Goal: Connect with others: Connect with others

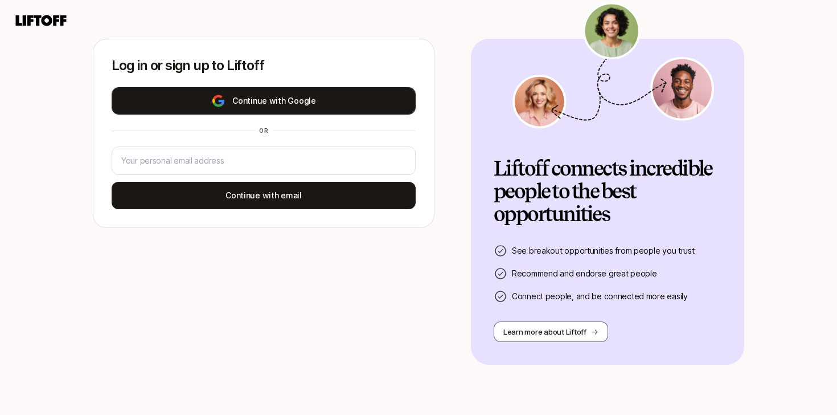
click at [329, 105] on button "Continue with Google" at bounding box center [264, 100] width 304 height 27
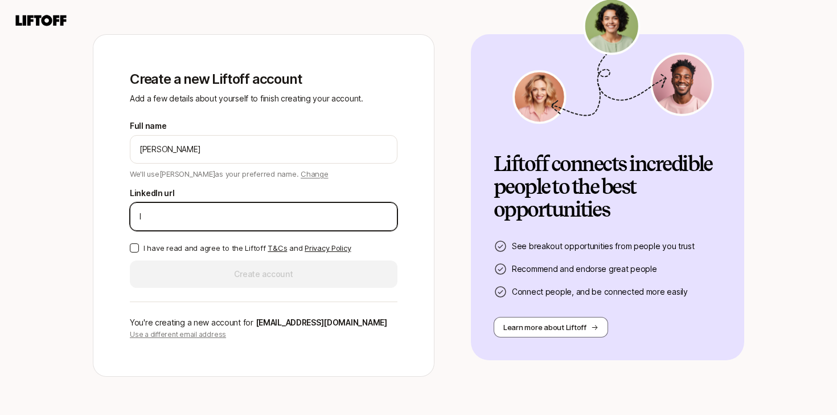
paste input "https://www.linkedin.com/in/samwheatley/"
paste input
type input "https://www.linkedin.com/in/samwheatley/"
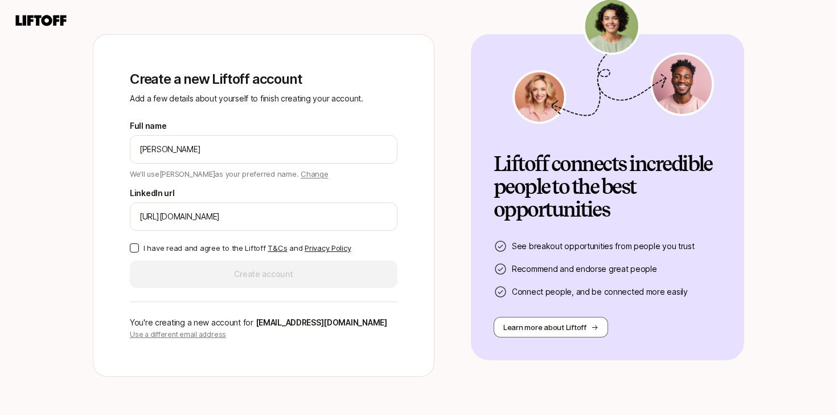
click at [224, 252] on p "I have read and agree to the Liftoff T&Cs and Privacy Policy" at bounding box center [246, 247] width 207 height 11
click at [139, 252] on button "I have read and agree to the Liftoff T&Cs and Privacy Policy" at bounding box center [134, 247] width 9 height 9
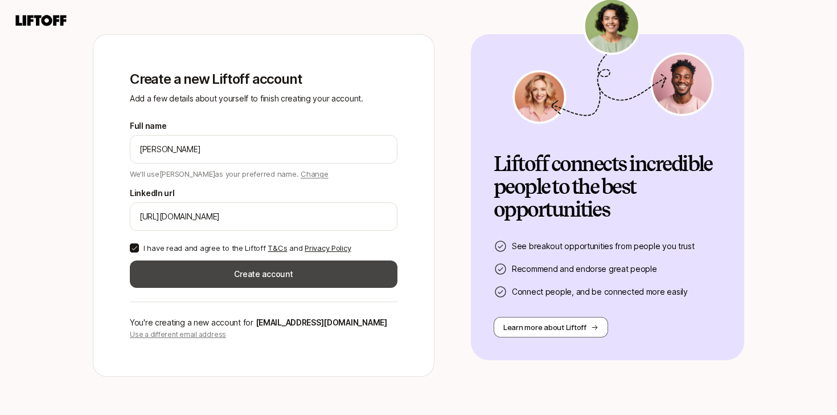
click at [224, 276] on button "Create account" at bounding box center [264, 273] width 268 height 27
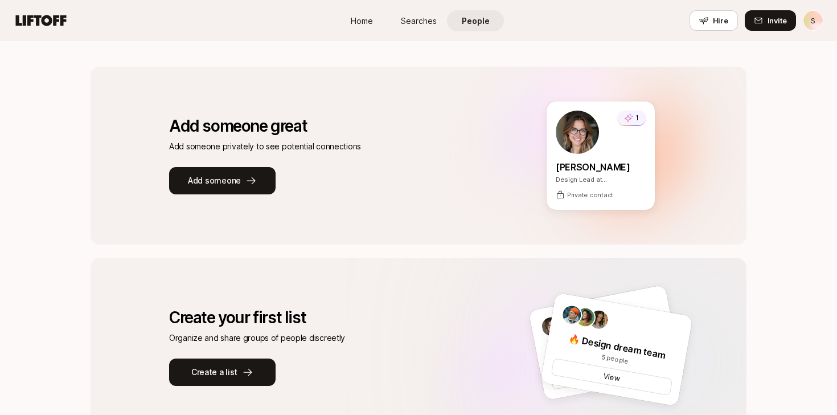
scroll to position [131, 0]
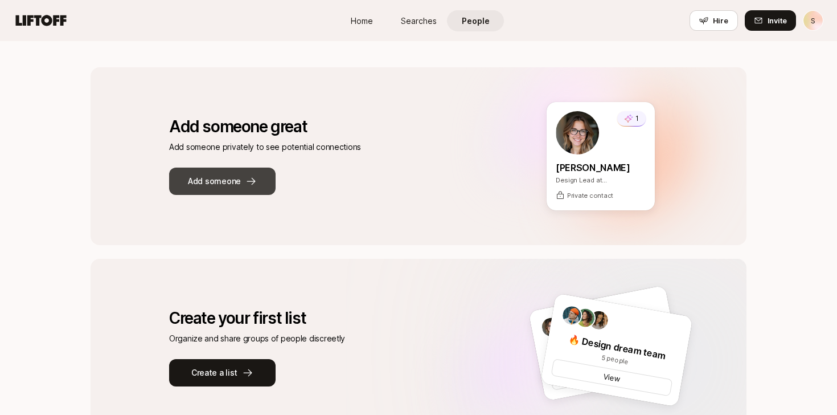
click at [237, 183] on button "Add someone" at bounding box center [222, 180] width 106 height 27
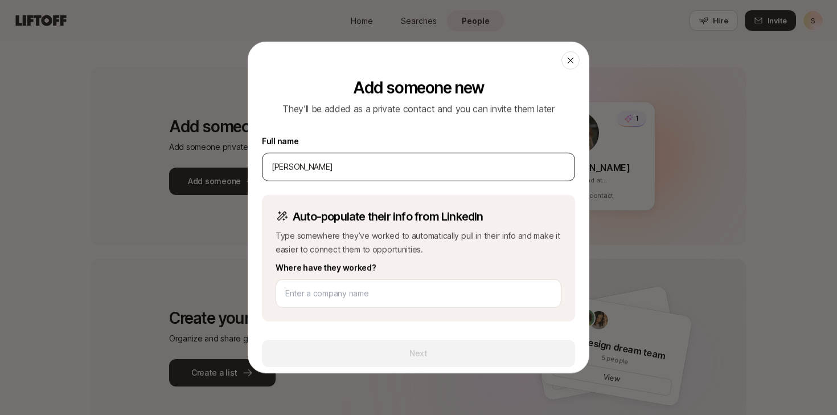
type input "[PERSON_NAME]"
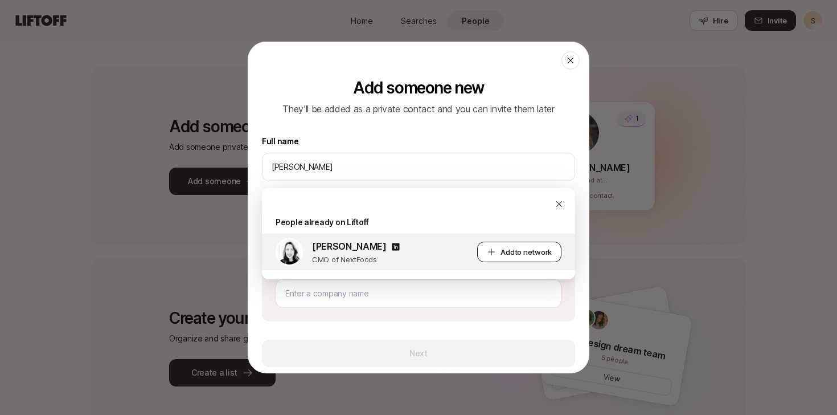
type input "Lella Raffer"
click at [498, 252] on button "Add to network" at bounding box center [519, 251] width 84 height 20
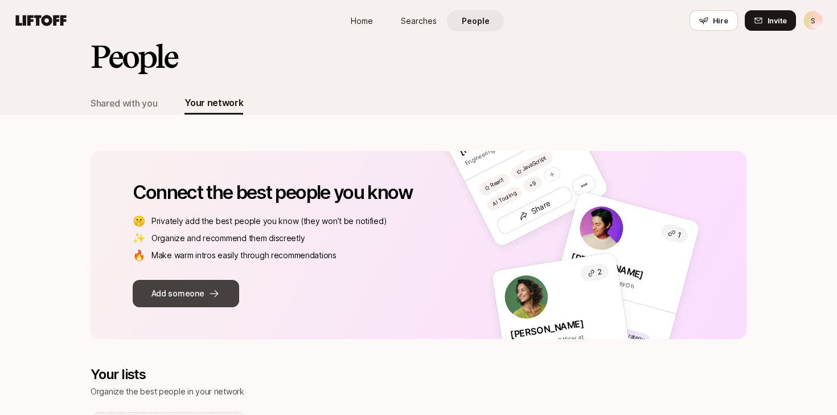
scroll to position [50, 0]
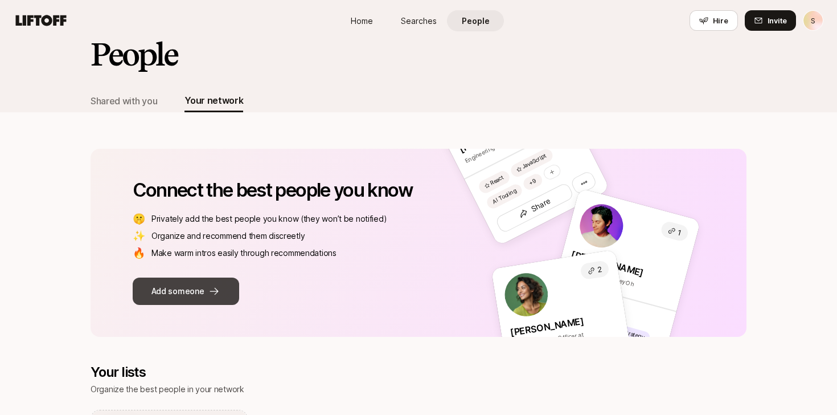
click at [220, 296] on button "Add someone" at bounding box center [186, 290] width 106 height 27
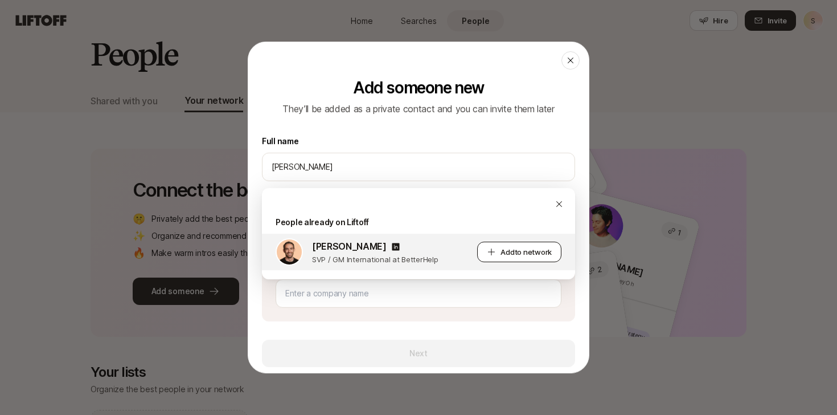
type input "Brian Wri"
click at [489, 247] on icon at bounding box center [491, 251] width 9 height 9
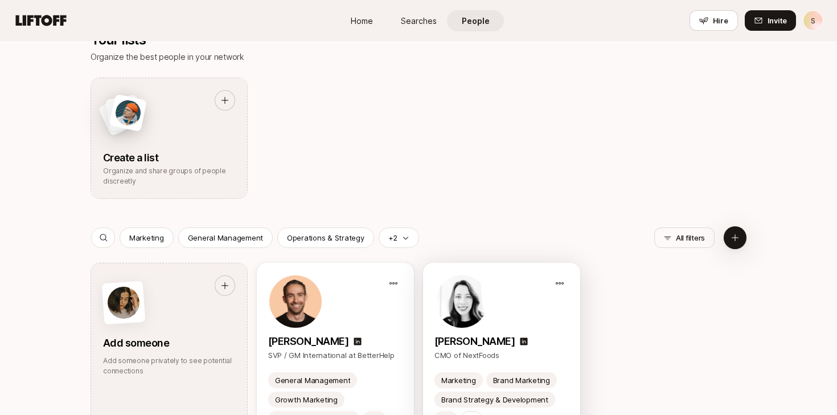
scroll to position [0, 0]
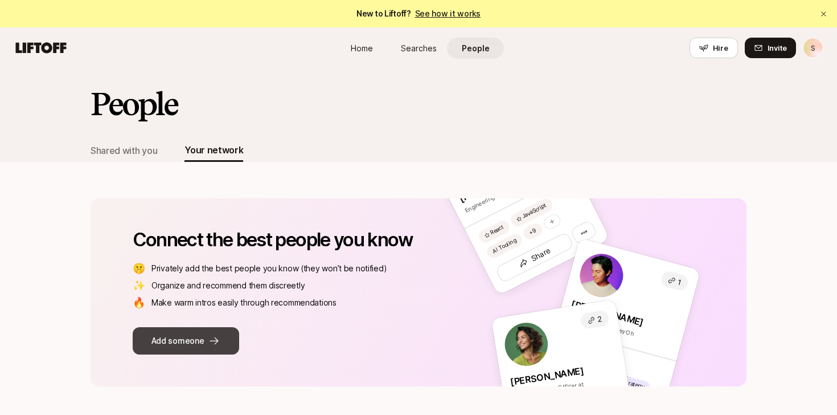
click at [190, 348] on button "Add someone" at bounding box center [186, 340] width 106 height 27
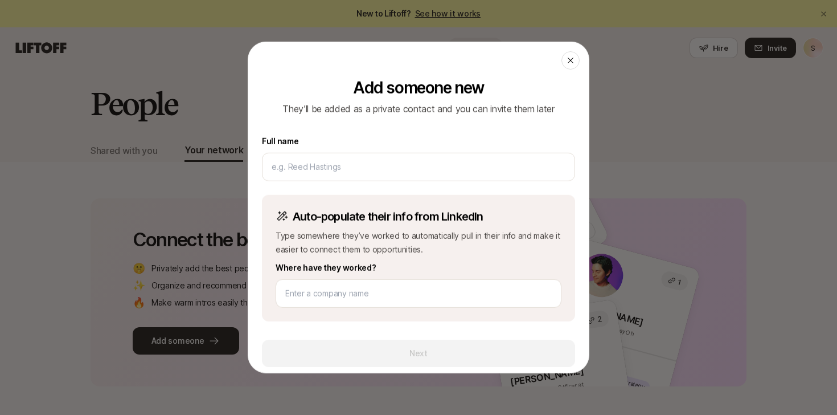
scroll to position [1, 0]
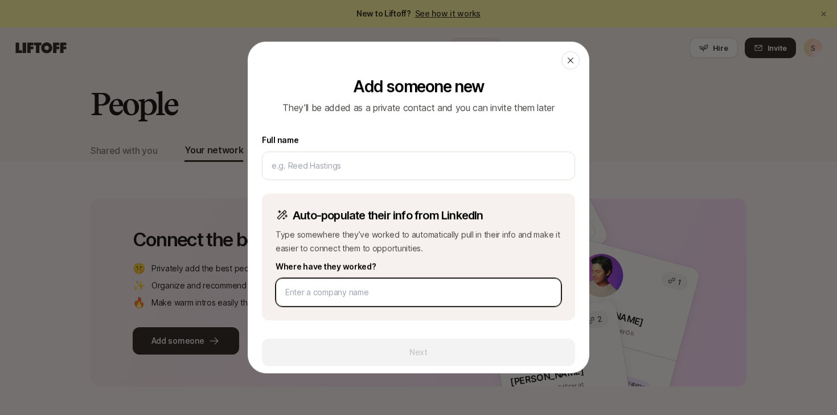
click at [350, 296] on input at bounding box center [418, 292] width 266 height 14
type input "noom"
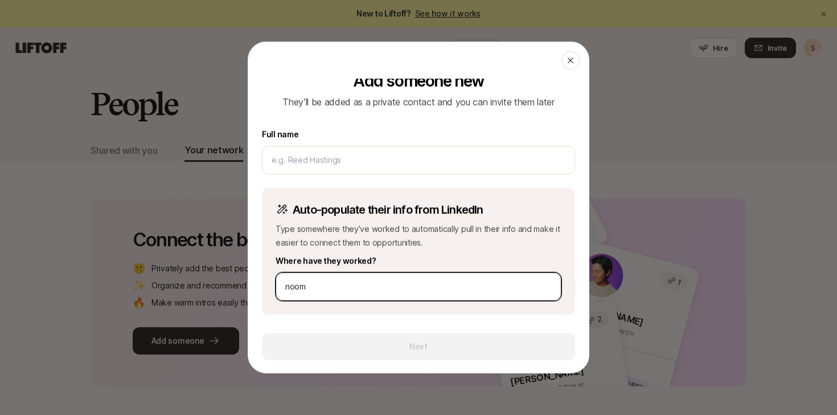
scroll to position [7, 0]
click at [349, 296] on div "noom" at bounding box center [419, 286] width 286 height 28
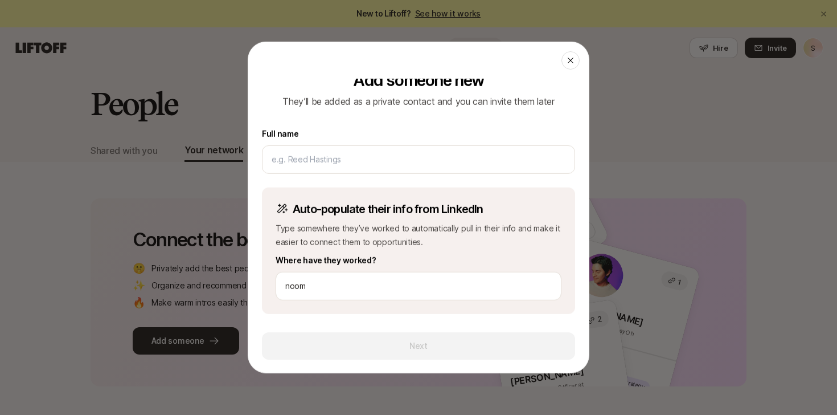
click at [355, 130] on label "Full name" at bounding box center [418, 134] width 313 height 14
click at [355, 143] on div "Full name" at bounding box center [418, 150] width 313 height 47
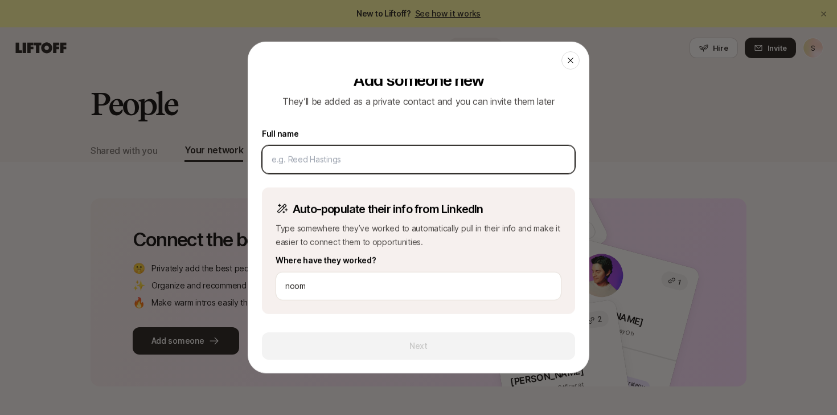
click at [355, 153] on input at bounding box center [419, 160] width 294 height 14
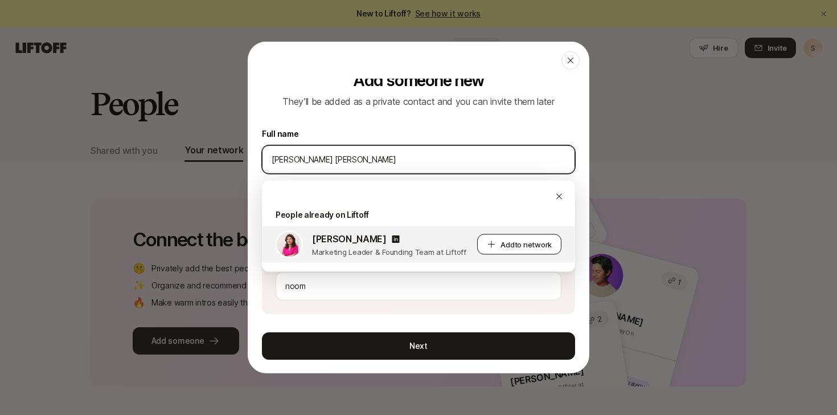
type input "emma fran"
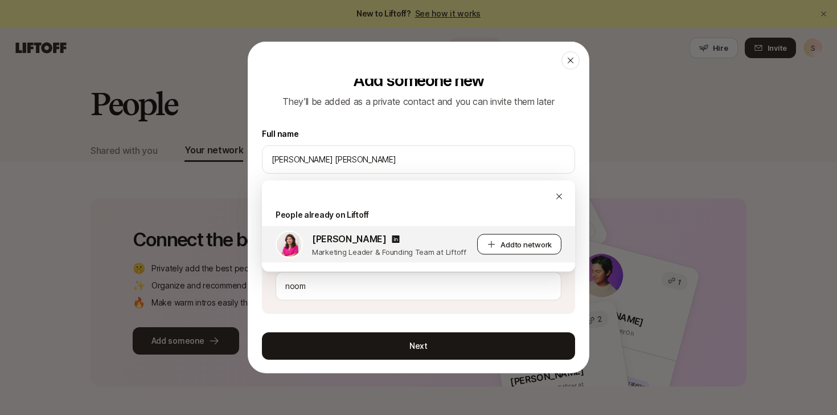
click at [509, 245] on span "Add to network" at bounding box center [526, 244] width 51 height 11
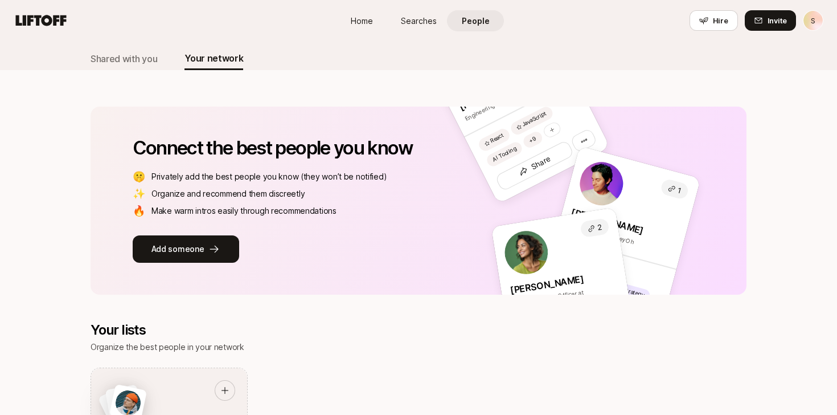
scroll to position [65, 0]
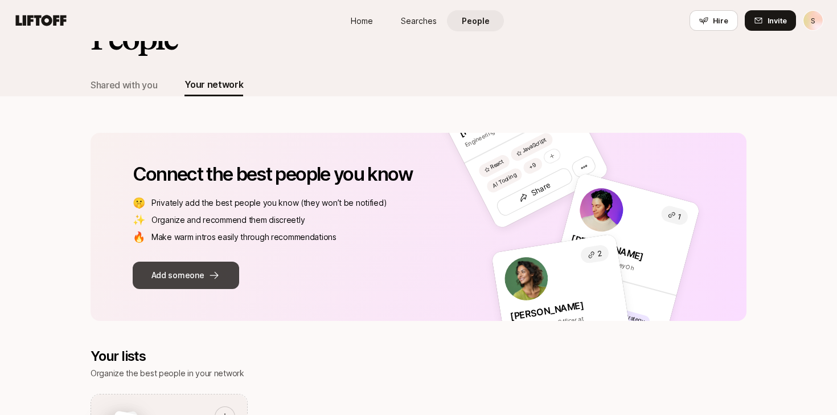
click at [210, 274] on icon at bounding box center [213, 274] width 11 height 11
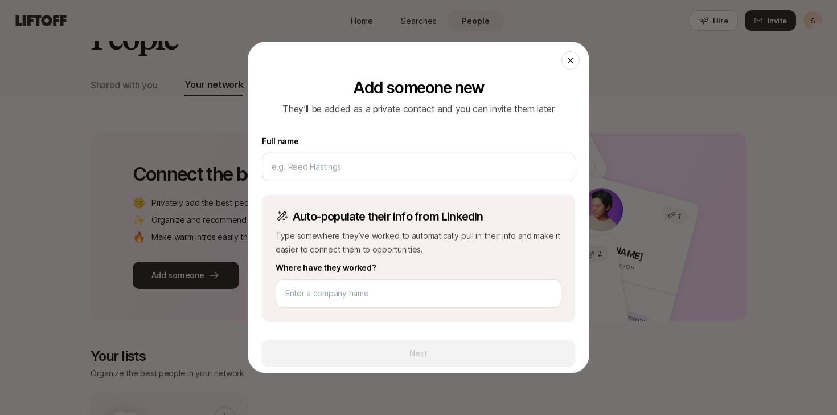
click at [380, 315] on div "Auto-populate their info from LinkedIn Type somewhere they’ve worked to automat…" at bounding box center [418, 258] width 313 height 126
click at [385, 304] on div at bounding box center [419, 293] width 286 height 28
click at [358, 273] on label "Where have they worked?" at bounding box center [419, 268] width 286 height 14
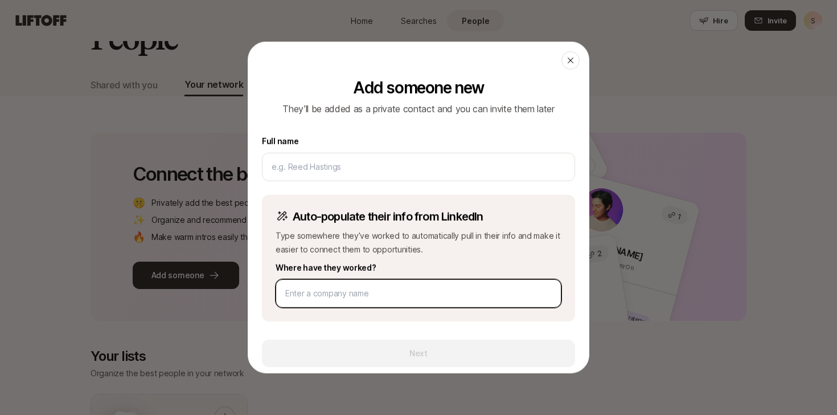
click at [356, 288] on input at bounding box center [418, 293] width 266 height 14
type input "noom"
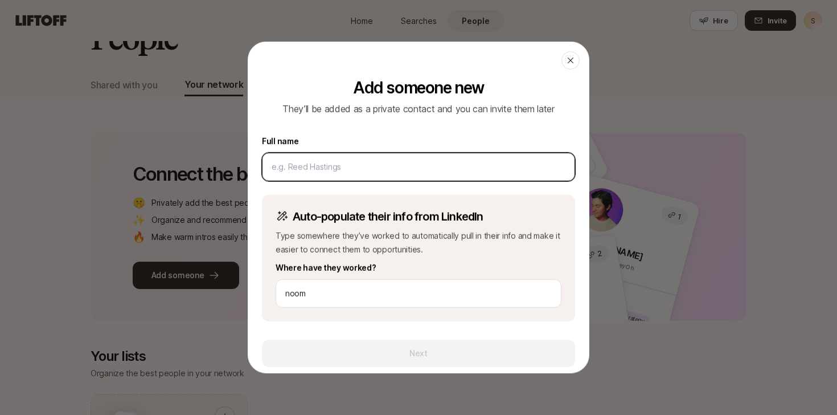
click at [348, 167] on input at bounding box center [419, 167] width 294 height 14
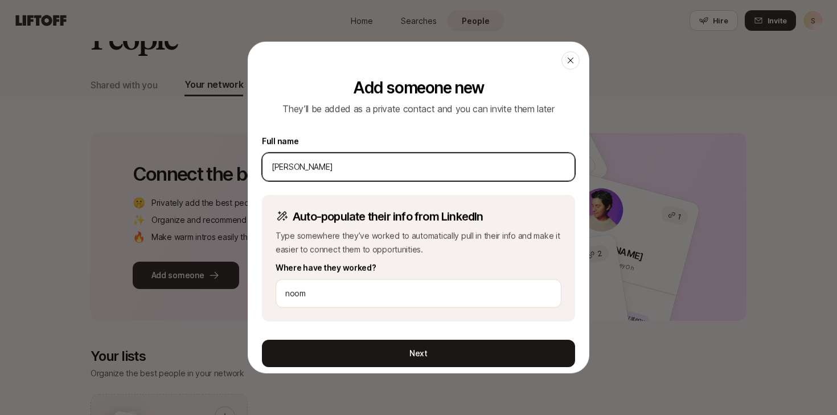
type input "[PERSON_NAME]"
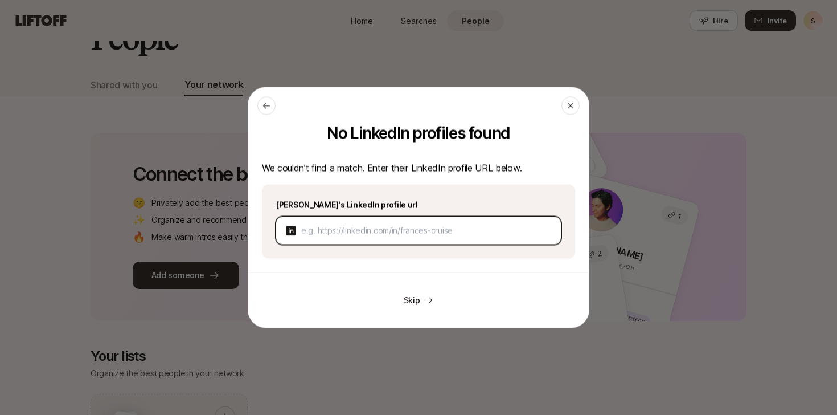
click at [365, 225] on input at bounding box center [426, 231] width 251 height 14
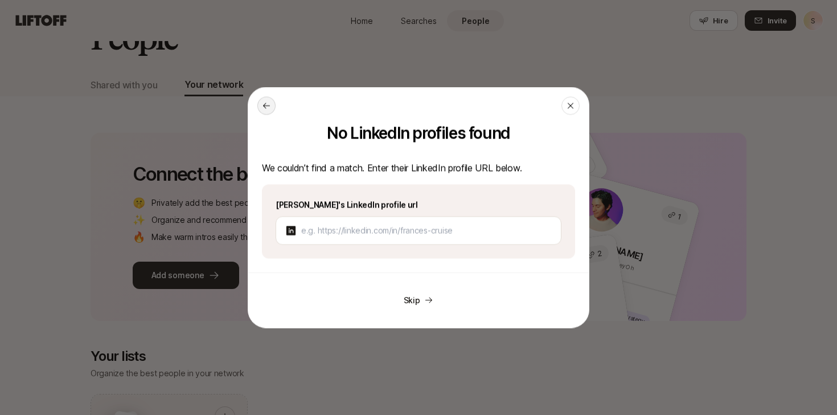
click at [268, 110] on icon at bounding box center [266, 105] width 9 height 9
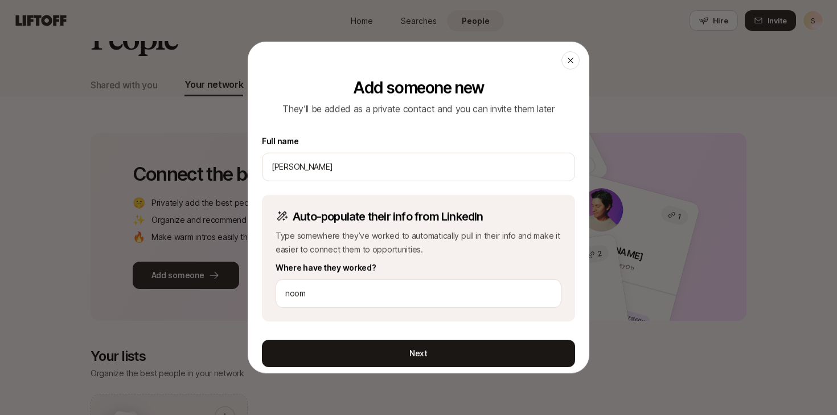
click at [351, 278] on div "Auto-populate their info from LinkedIn Type somewhere they’ve worked to automat…" at bounding box center [418, 258] width 313 height 126
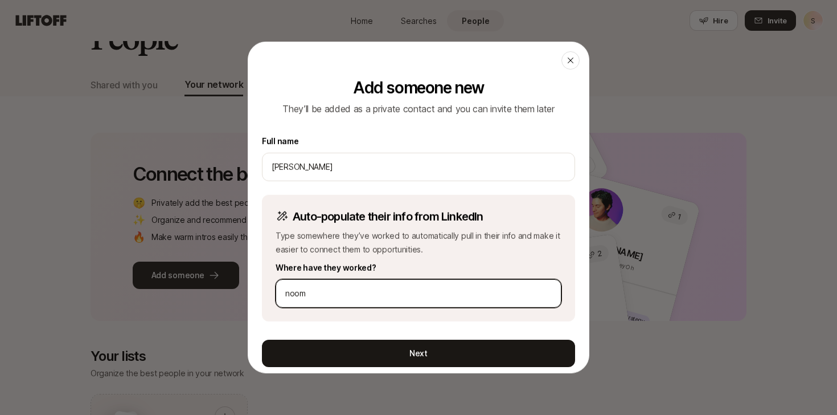
click at [351, 289] on input "noom" at bounding box center [418, 293] width 266 height 14
type input "seed"
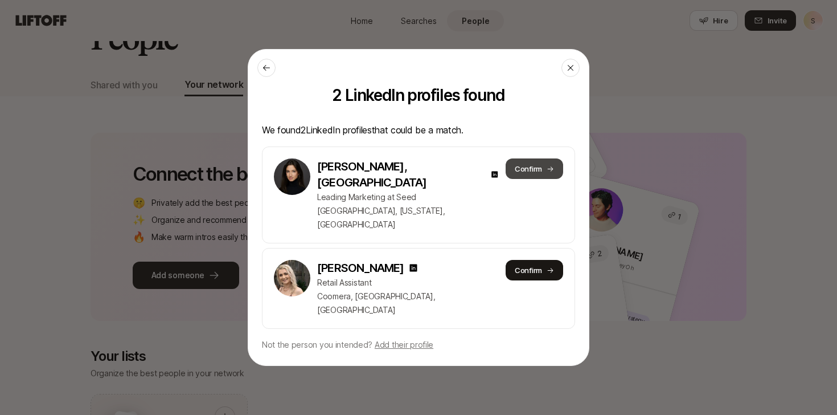
click at [529, 179] on button "Confirm" at bounding box center [535, 168] width 58 height 20
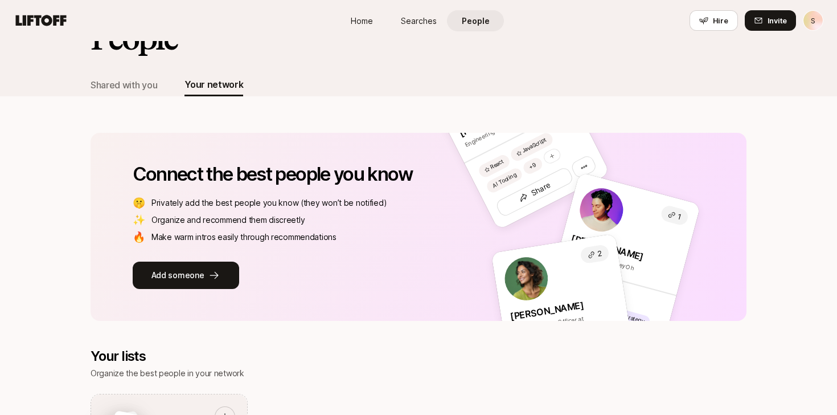
scroll to position [587, 0]
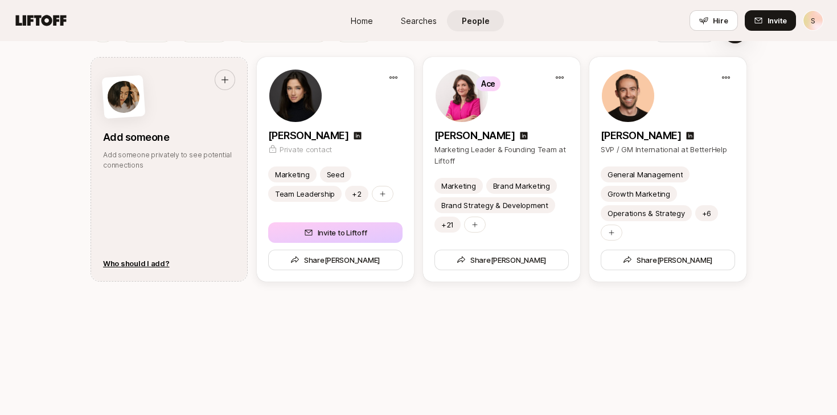
click at [367, 331] on div "Marketing Research General Management +3 All filters Add someone Add someone pr…" at bounding box center [419, 227] width 656 height 415
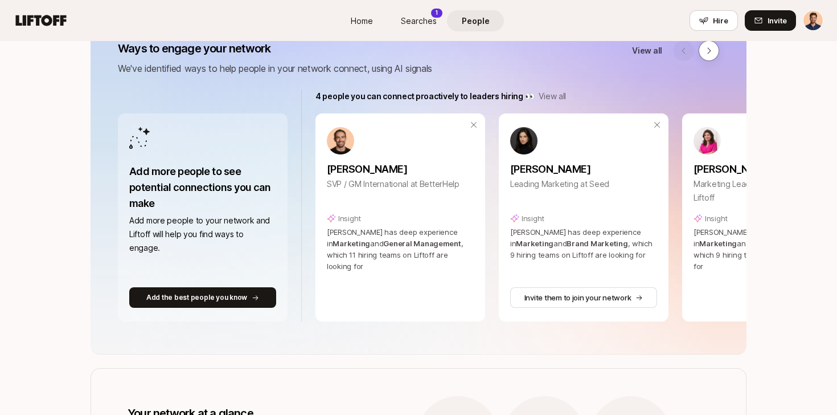
scroll to position [187, 0]
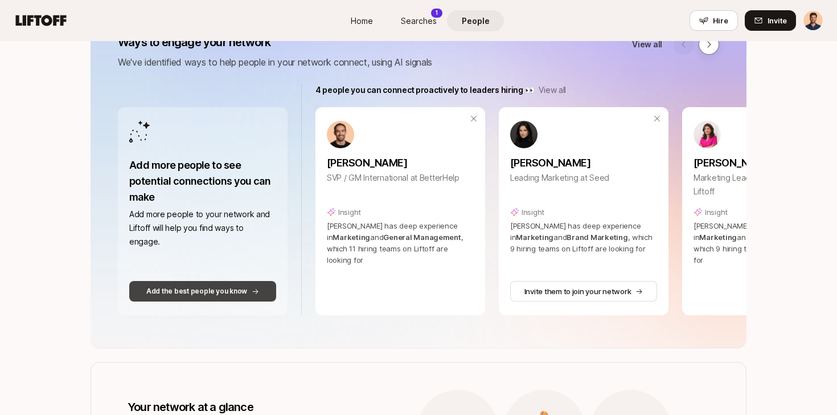
click at [241, 289] on p "Add the best people you know" at bounding box center [196, 291] width 101 height 10
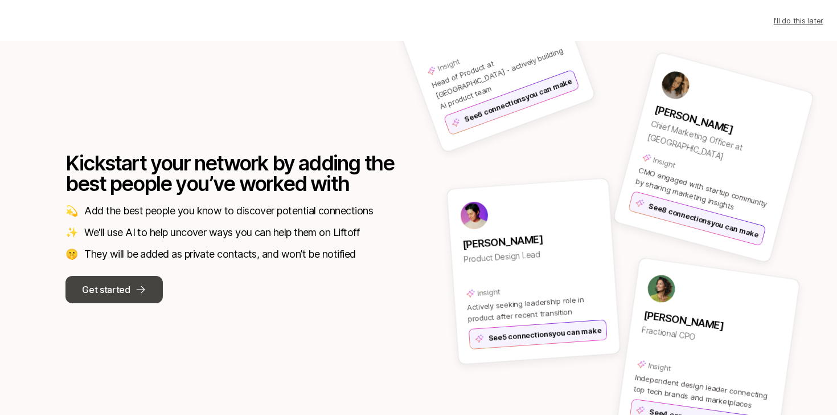
click at [106, 290] on p "Get started" at bounding box center [106, 289] width 48 height 15
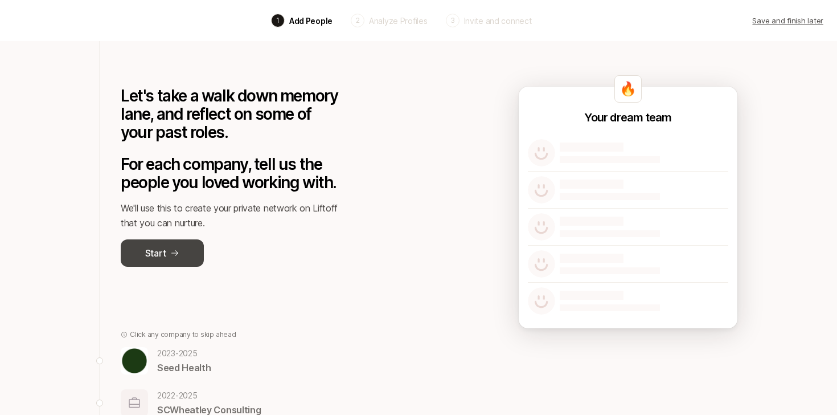
click at [159, 250] on p "Start" at bounding box center [155, 252] width 20 height 15
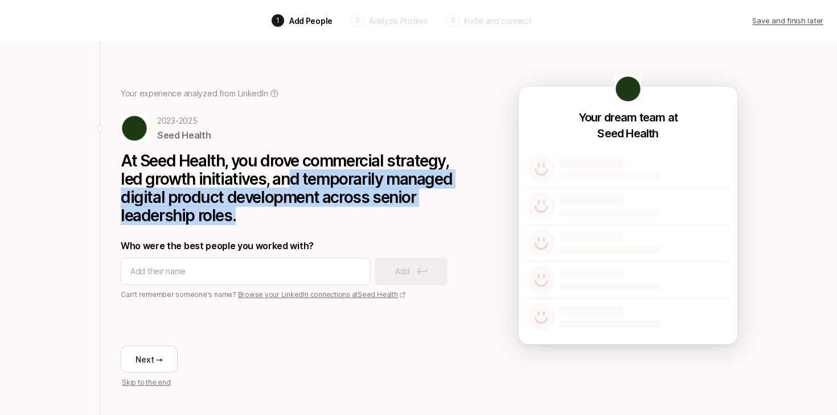
drag, startPoint x: 282, startPoint y: 206, endPoint x: 290, endPoint y: 177, distance: 30.1
click at [289, 178] on p "At Seed Health, you drove commercial strategy, led growth initiatives, and temp…" at bounding box center [292, 187] width 342 height 73
click at [290, 177] on p "At Seed Health, you drove commercial strategy, led growth initiatives, and temp…" at bounding box center [292, 187] width 342 height 73
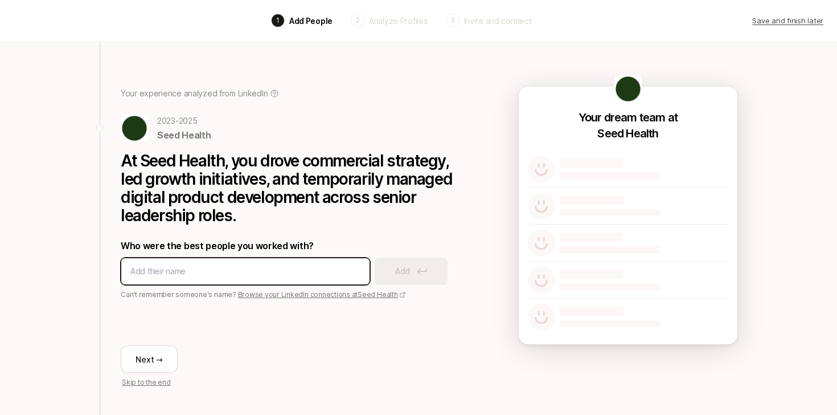
click at [204, 265] on input at bounding box center [245, 271] width 230 height 14
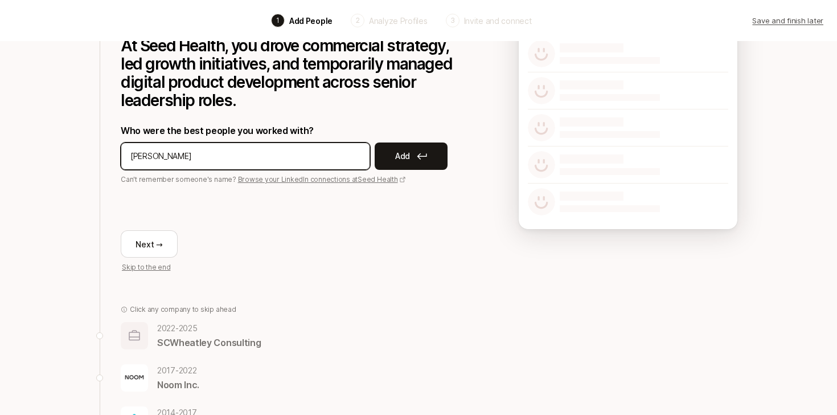
scroll to position [144, 0]
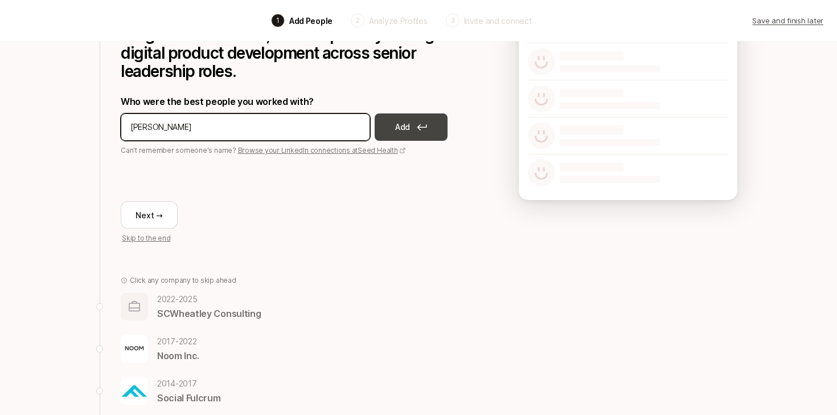
type input "[PERSON_NAME]"
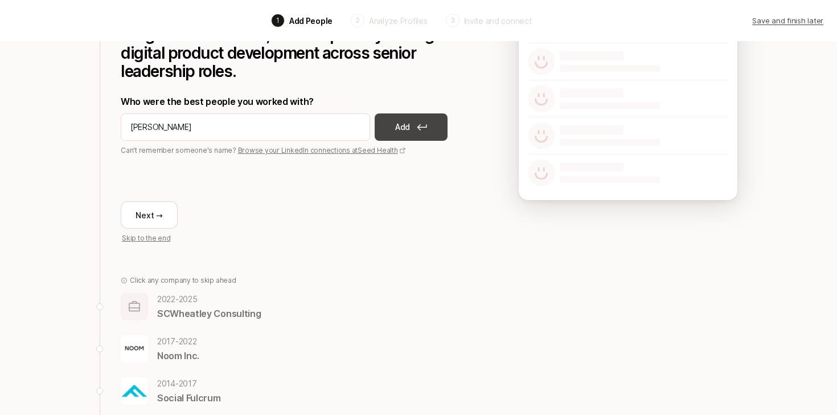
click at [398, 128] on p "Add" at bounding box center [402, 127] width 15 height 14
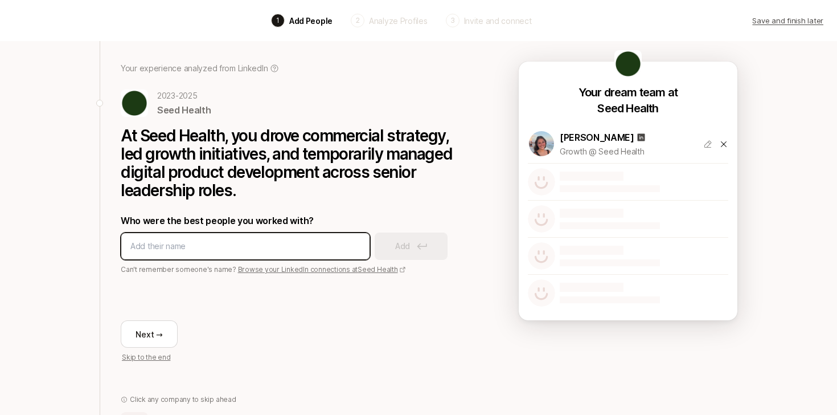
scroll to position [0, 0]
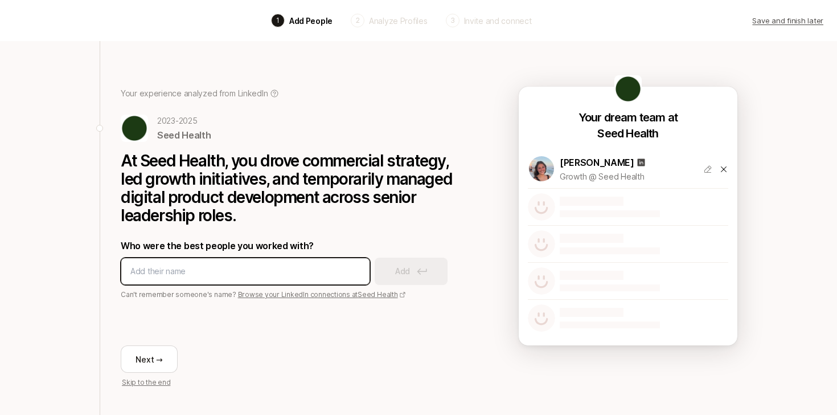
click at [247, 272] on input at bounding box center [245, 271] width 230 height 14
type input "waflart"
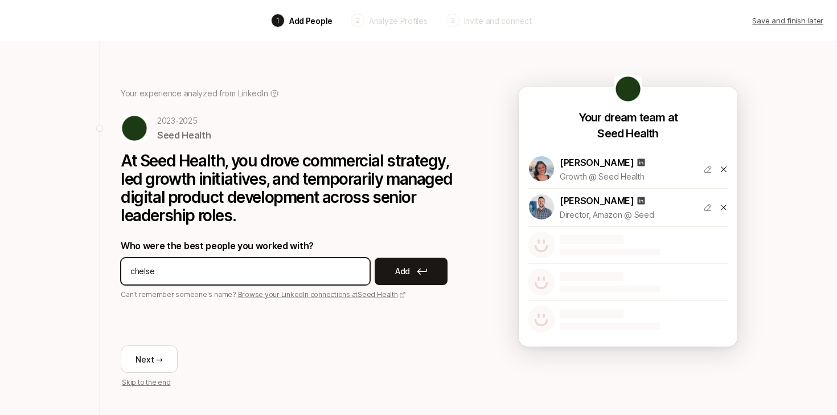
type input "[PERSON_NAME]"
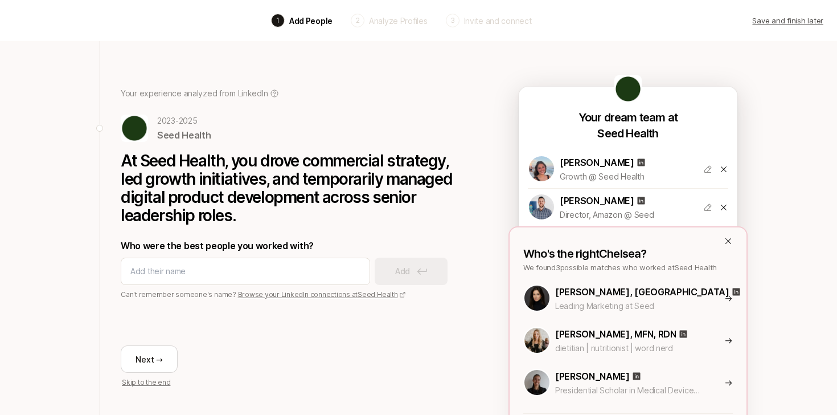
click at [723, 302] on div "[PERSON_NAME], [GEOGRAPHIC_DATA] Leading Marketing at Seed" at bounding box center [655, 298] width 201 height 28
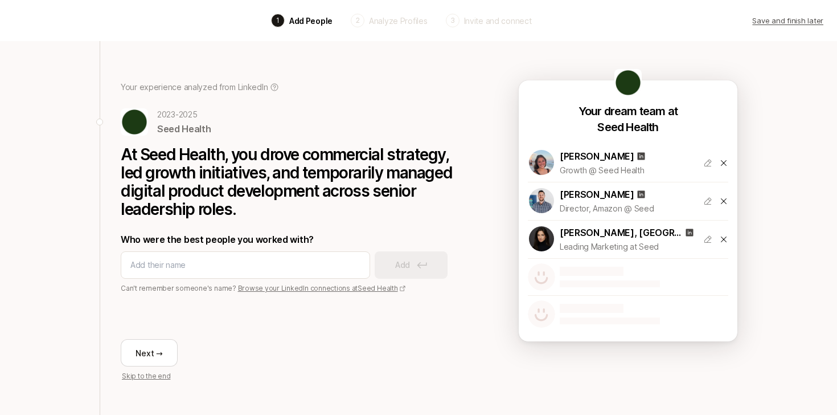
scroll to position [6, 0]
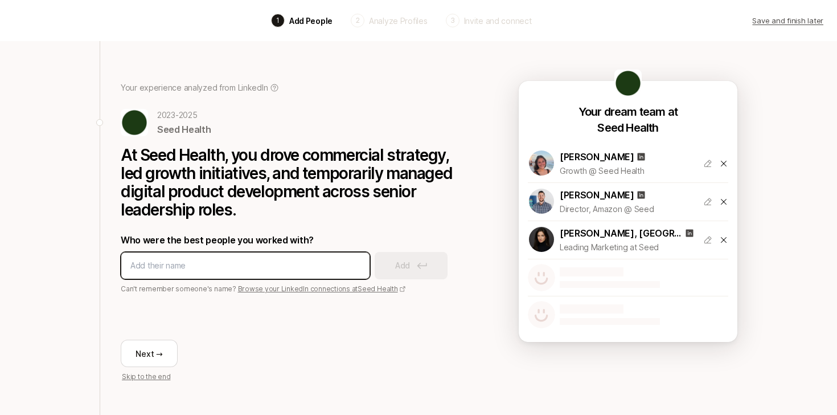
click at [327, 268] on input at bounding box center [245, 266] width 230 height 14
type input "[PERSON_NAME]"
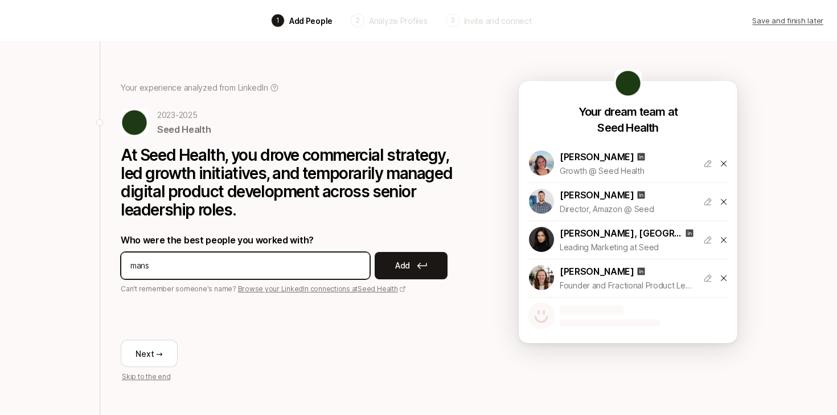
type input "[PERSON_NAME]"
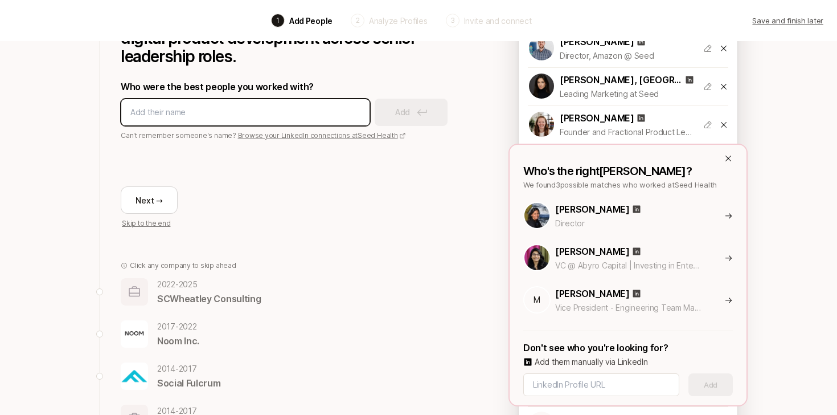
scroll to position [202, 0]
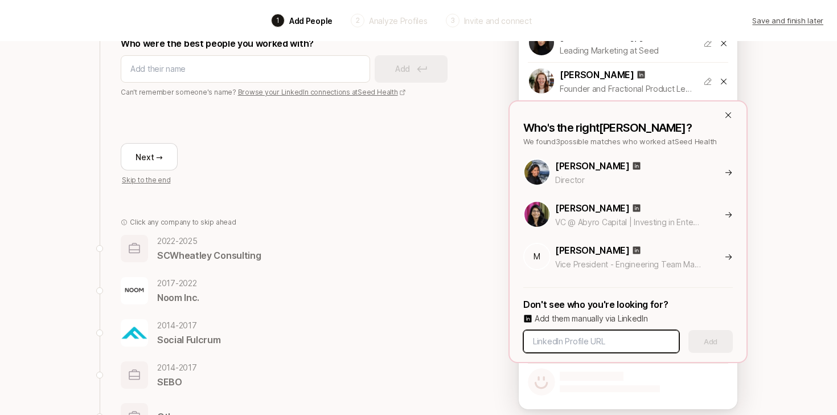
click at [599, 334] on input at bounding box center [601, 341] width 137 height 14
paste input "[URL][DOMAIN_NAME]"
type input "[URL][DOMAIN_NAME]"
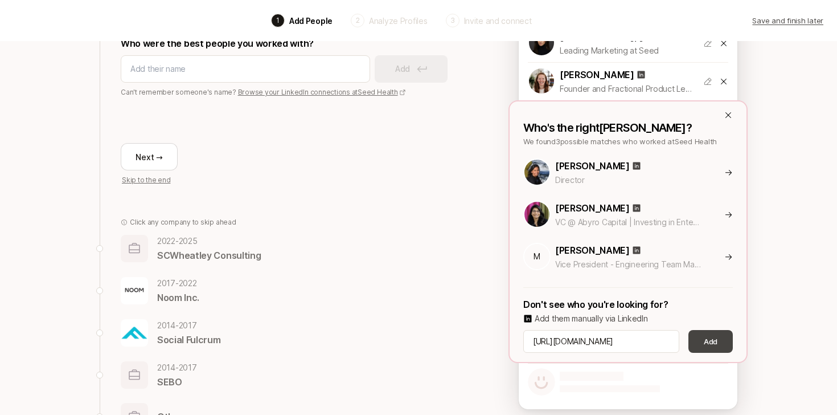
click at [721, 341] on button "Add" at bounding box center [710, 341] width 44 height 23
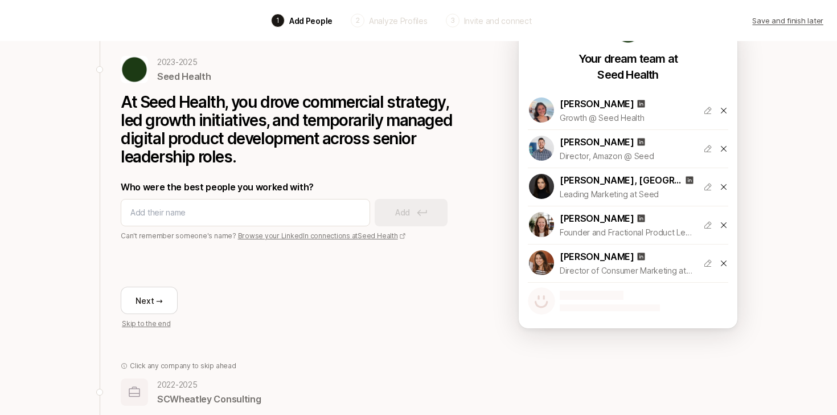
scroll to position [84, 0]
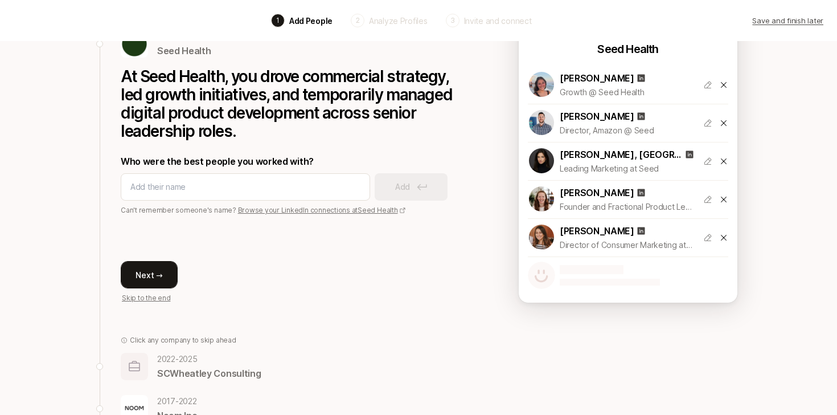
click at [132, 279] on button "Next →" at bounding box center [149, 274] width 57 height 27
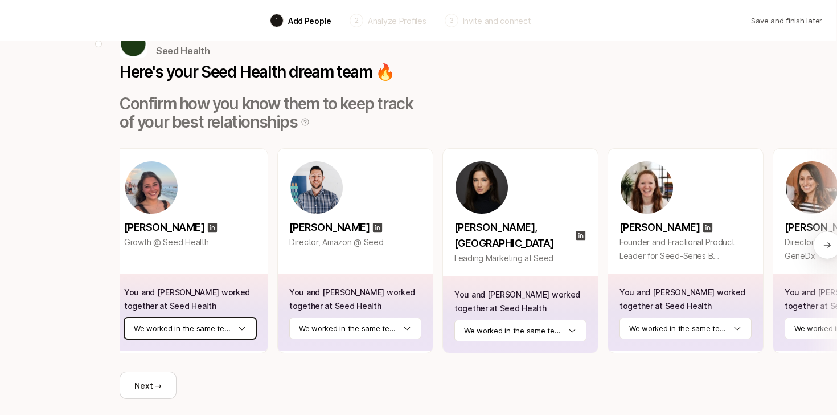
scroll to position [0, 0]
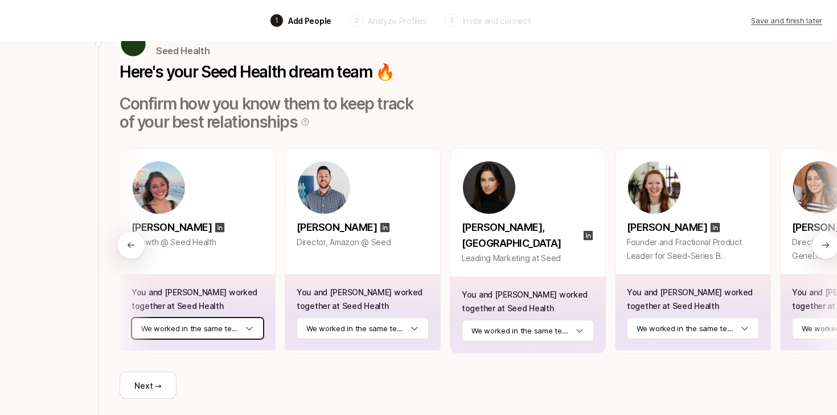
click at [218, 326] on html "Back 1 Add People 2 Analyze Profiles 3 Invite and connect Save and finish later…" at bounding box center [417, 149] width 837 height 415
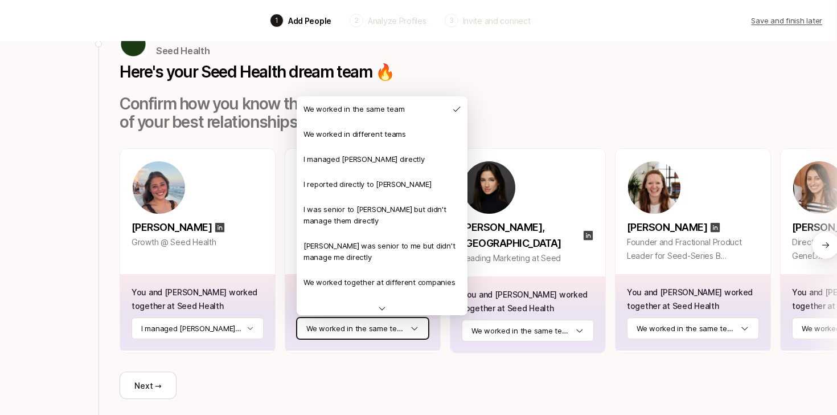
click at [371, 325] on html "Back 1 Add People 2 Analyze Profiles 3 Invite and connect Save and finish later…" at bounding box center [417, 149] width 837 height 415
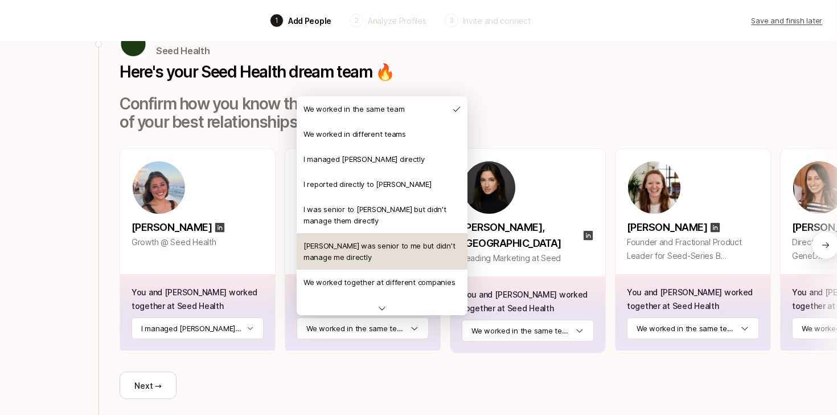
scroll to position [25, 0]
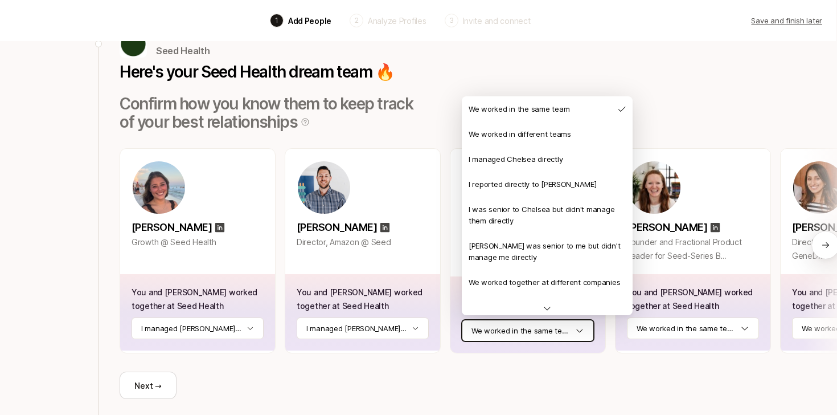
click at [519, 322] on html "Back 1 Add People 2 Analyze Profiles 3 Invite and connect Save and finish later…" at bounding box center [417, 149] width 837 height 415
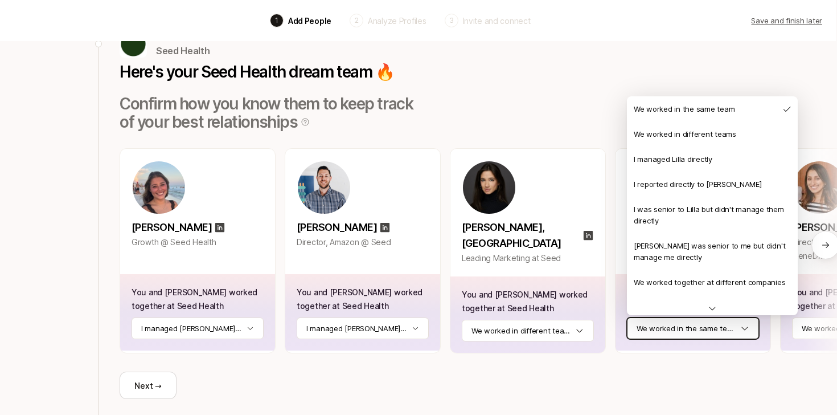
click at [658, 335] on html "Back 1 Add People 2 Analyze Profiles 3 Invite and connect Save and finish later…" at bounding box center [417, 149] width 837 height 415
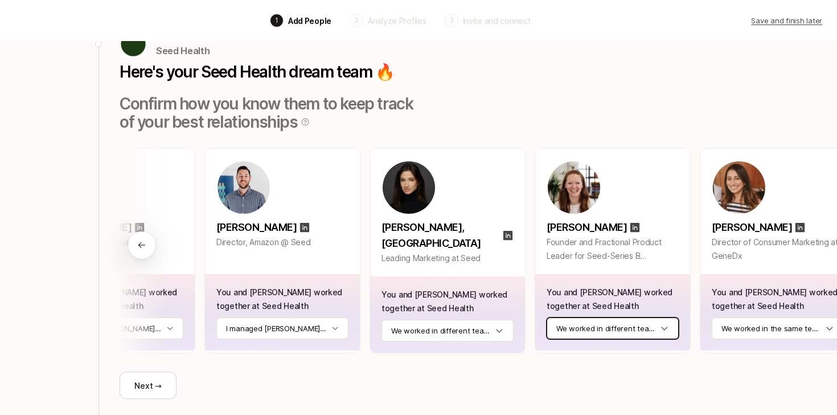
scroll to position [0, 88]
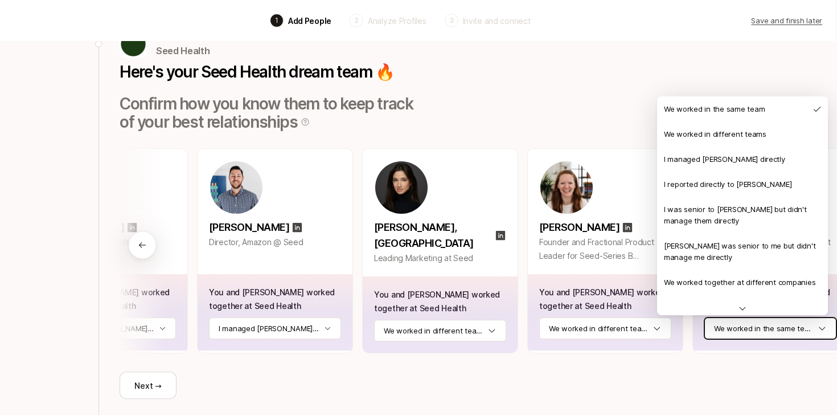
click at [736, 333] on html "Back 1 Add People 2 Analyze Profiles 3 Invite and connect Save and finish later…" at bounding box center [417, 149] width 837 height 415
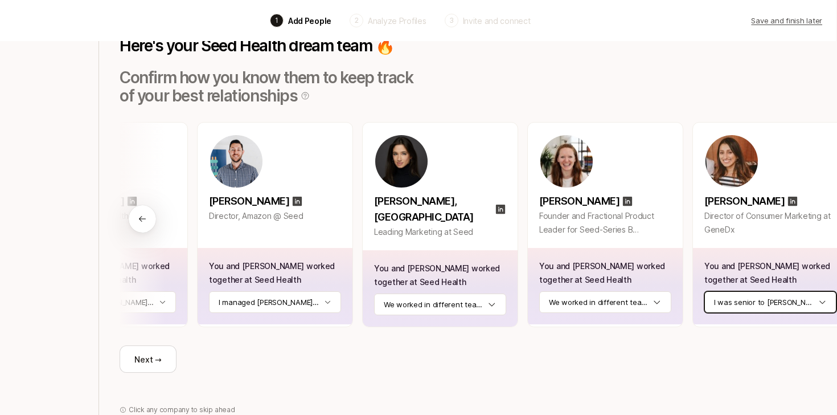
scroll to position [95, 1]
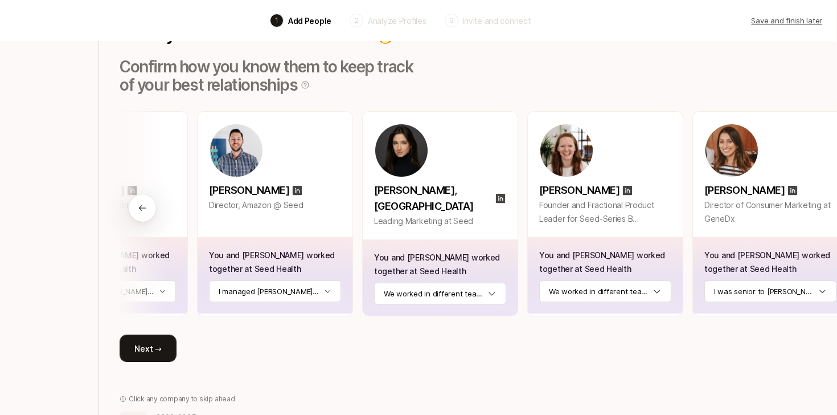
click at [155, 345] on button "Next →" at bounding box center [148, 347] width 57 height 27
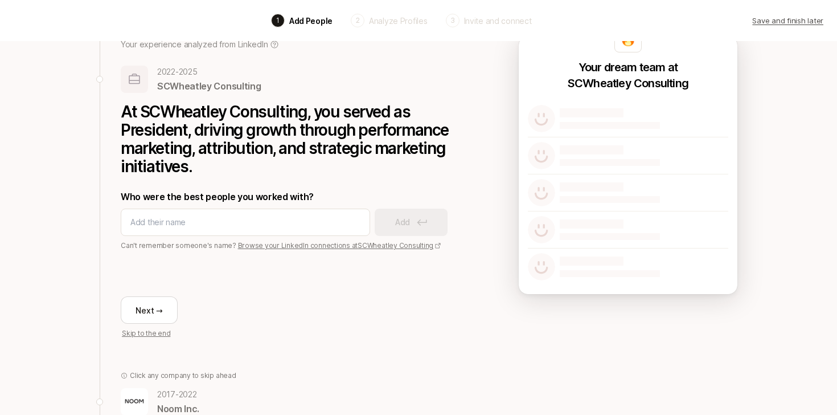
scroll to position [49, 0]
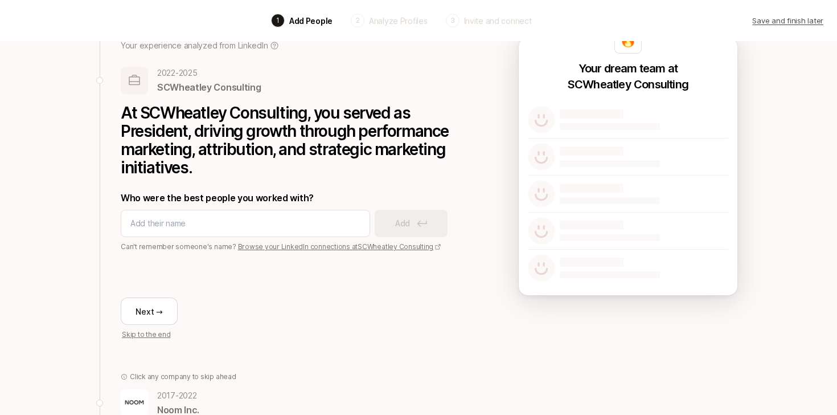
click at [157, 336] on p "Skip to the end" at bounding box center [146, 334] width 48 height 10
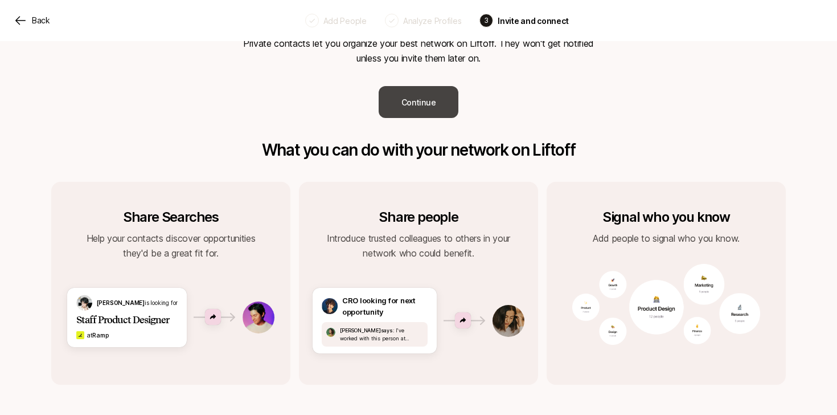
scroll to position [305, 0]
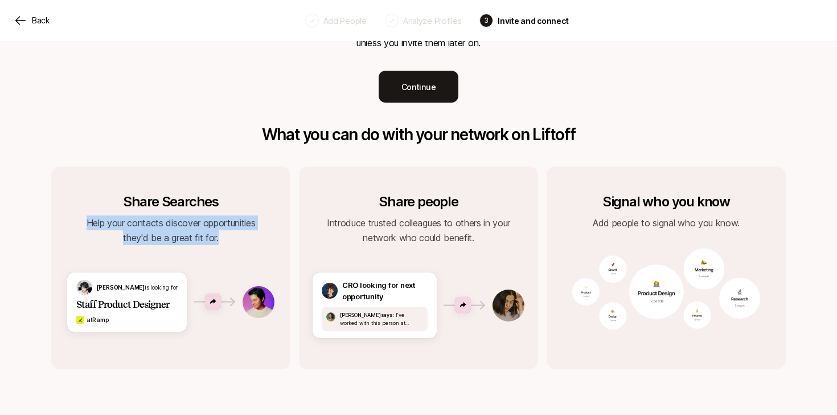
drag, startPoint x: 206, startPoint y: 232, endPoint x: 206, endPoint y: 186, distance: 46.7
click at [206, 186] on div "Share Searches Help your contacts discover opportunities they'd be a great fit …" at bounding box center [170, 267] width 239 height 203
click at [206, 194] on p "Share Searches" at bounding box center [171, 202] width 96 height 16
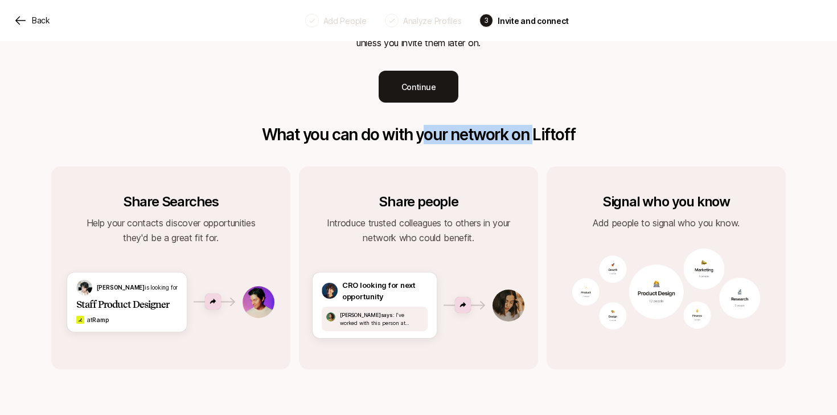
drag, startPoint x: 536, startPoint y: 115, endPoint x: 338, endPoint y: 122, distance: 198.9
click at [338, 125] on div "What you can do with your network on Liftoff Share Searches Help your contacts …" at bounding box center [418, 247] width 735 height 244
click at [335, 125] on p "What you can do with your network on Liftoff" at bounding box center [418, 134] width 735 height 18
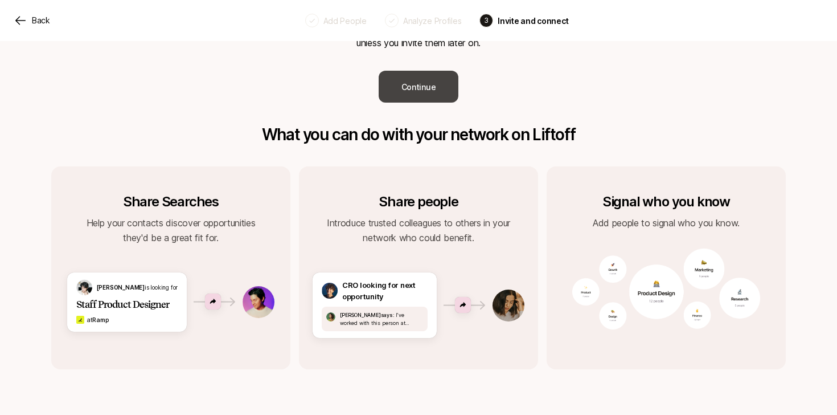
click at [406, 71] on button "Continue" at bounding box center [419, 87] width 80 height 32
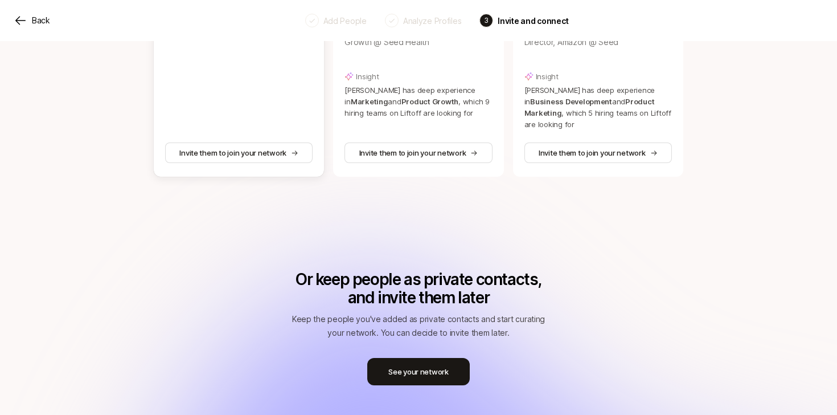
scroll to position [585, 0]
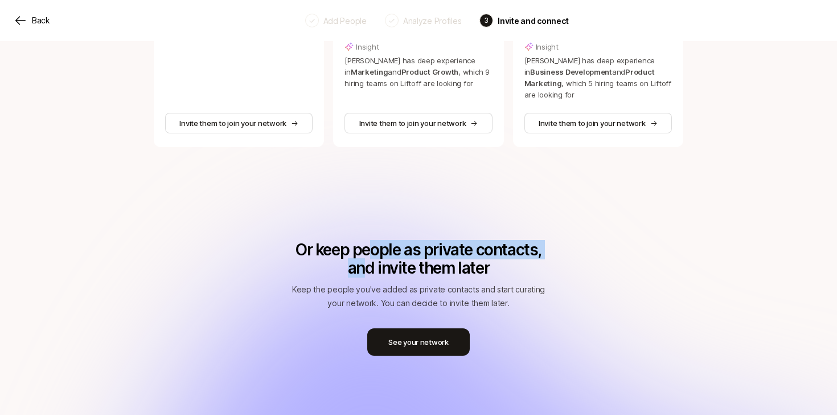
drag, startPoint x: 367, startPoint y: 244, endPoint x: 363, endPoint y: 256, distance: 12.8
click at [363, 256] on p "Or keep people as private contacts, and invite them later" at bounding box center [418, 258] width 253 height 36
drag, startPoint x: 363, startPoint y: 278, endPoint x: 371, endPoint y: 217, distance: 61.4
click at [365, 240] on div "Or keep people as private contacts, and invite them later Keep the people you'v…" at bounding box center [418, 274] width 253 height 69
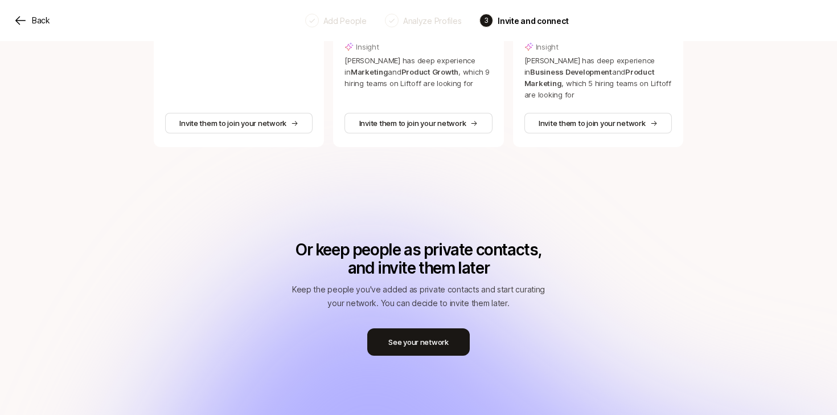
click at [371, 217] on div at bounding box center [418, 274] width 837 height 307
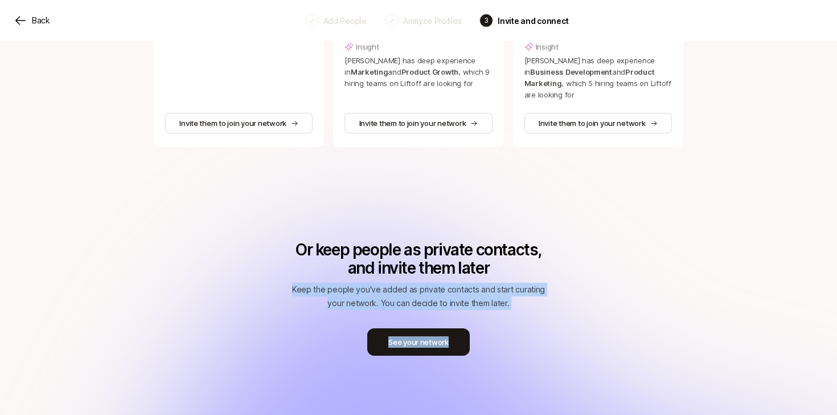
drag, startPoint x: 371, startPoint y: 217, endPoint x: 325, endPoint y: 265, distance: 66.4
click at [325, 265] on div "Or keep people as private contacts, and invite them later Keep the people you'v…" at bounding box center [418, 274] width 253 height 69
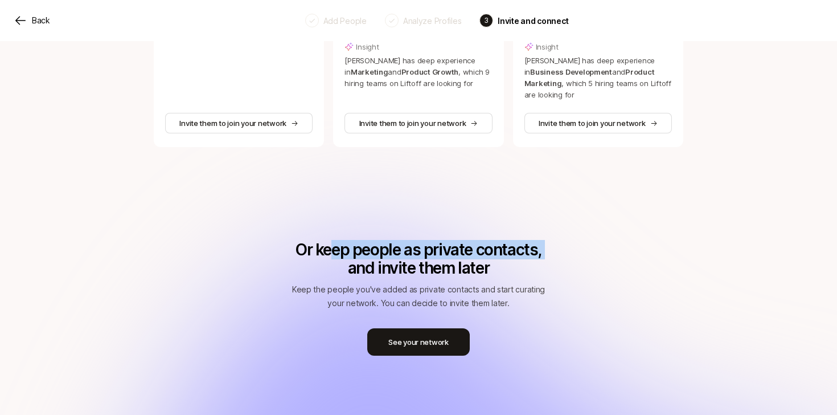
drag, startPoint x: 329, startPoint y: 257, endPoint x: 335, endPoint y: 243, distance: 15.0
click at [335, 243] on p "Or keep people as private contacts, and invite them later" at bounding box center [418, 258] width 253 height 36
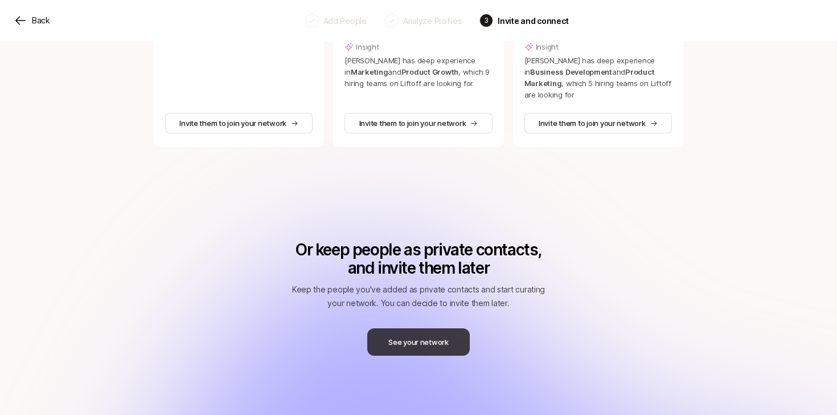
click at [403, 328] on button "See your network" at bounding box center [418, 341] width 102 height 27
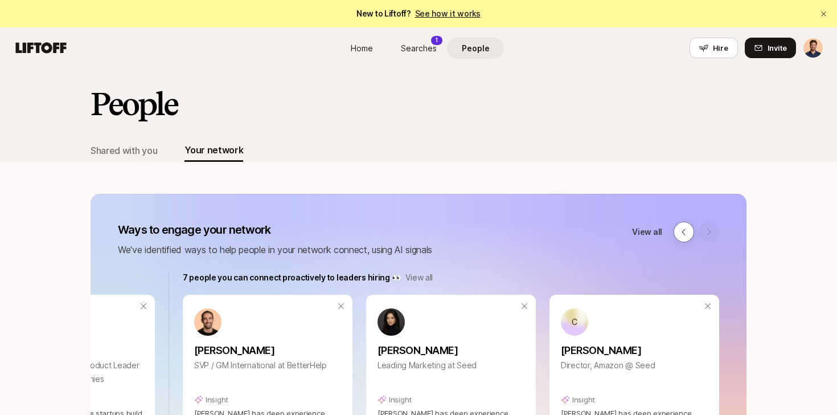
click at [420, 44] on span "Searches" at bounding box center [419, 48] width 36 height 12
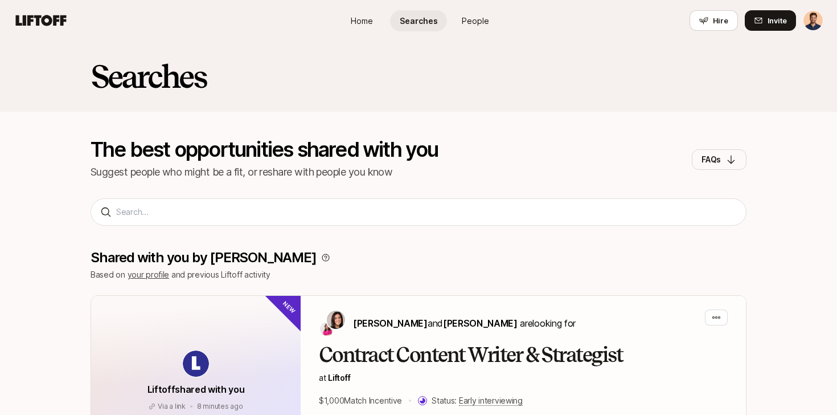
click at [40, 22] on icon at bounding box center [41, 21] width 55 height 16
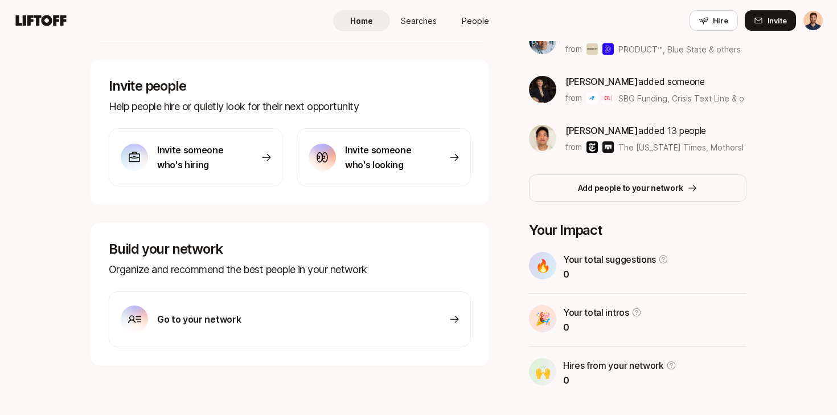
scroll to position [344, 0]
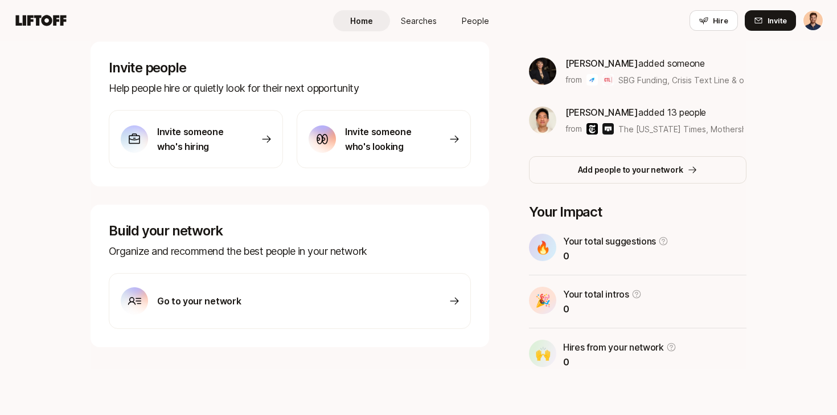
click at [260, 289] on div "Go to your network" at bounding box center [290, 301] width 362 height 56
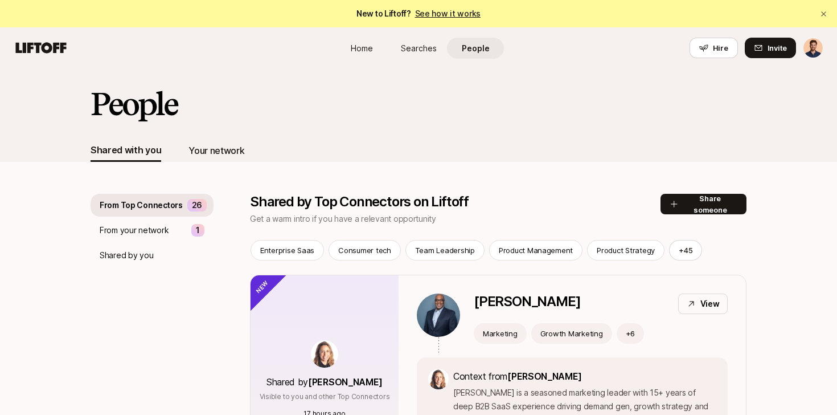
click at [214, 151] on div "Your network" at bounding box center [216, 150] width 56 height 15
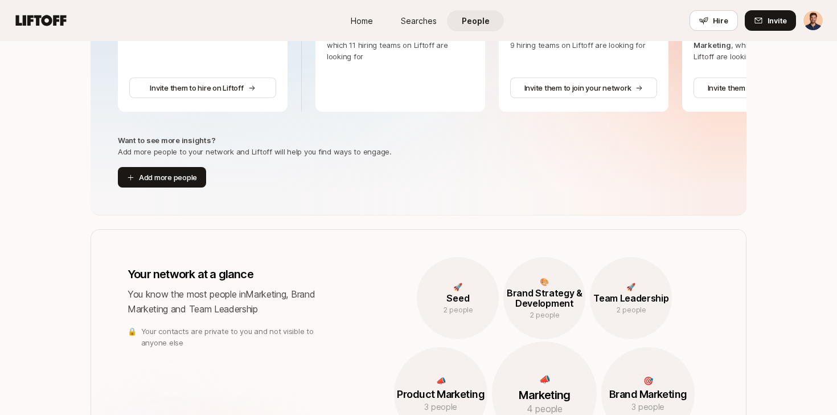
scroll to position [395, 0]
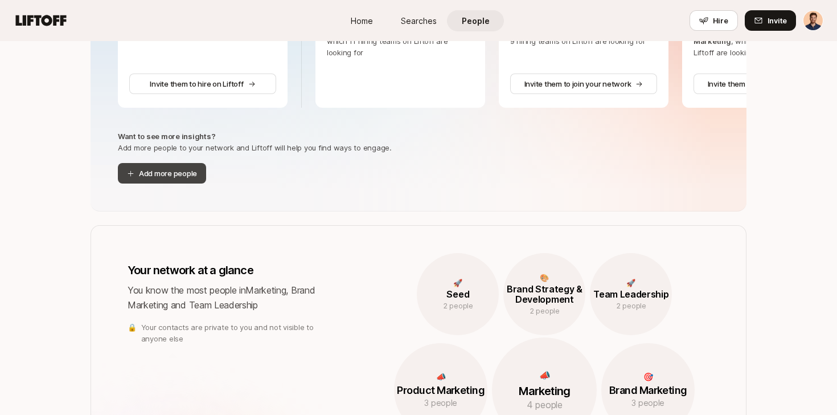
click at [194, 166] on button "Add more people" at bounding box center [162, 173] width 88 height 20
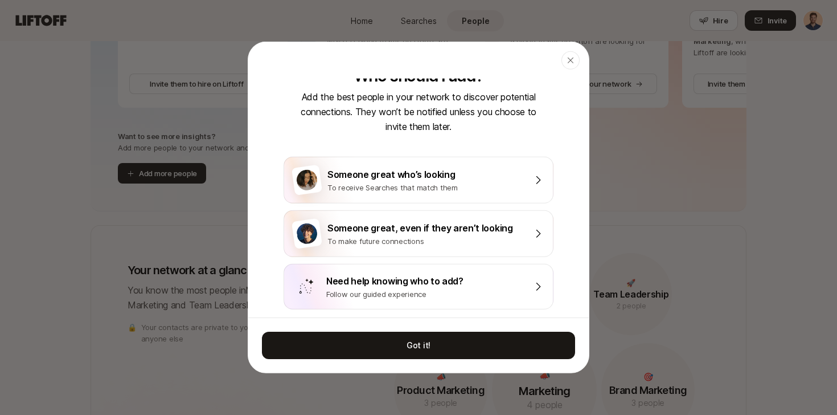
scroll to position [0, 0]
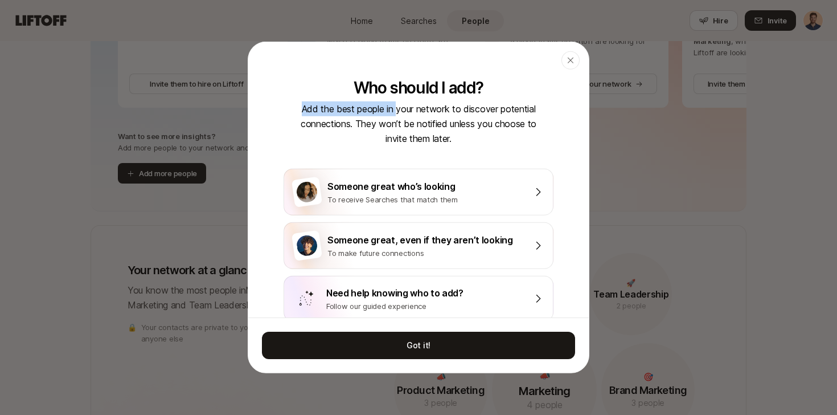
drag, startPoint x: 430, startPoint y: 100, endPoint x: 397, endPoint y: 117, distance: 37.4
click at [397, 117] on div "Who should I add? Add the best people in your network to discover potential con…" at bounding box center [418, 112] width 313 height 67
click at [395, 240] on div "Someone great, even if they aren’t looking" at bounding box center [426, 239] width 198 height 15
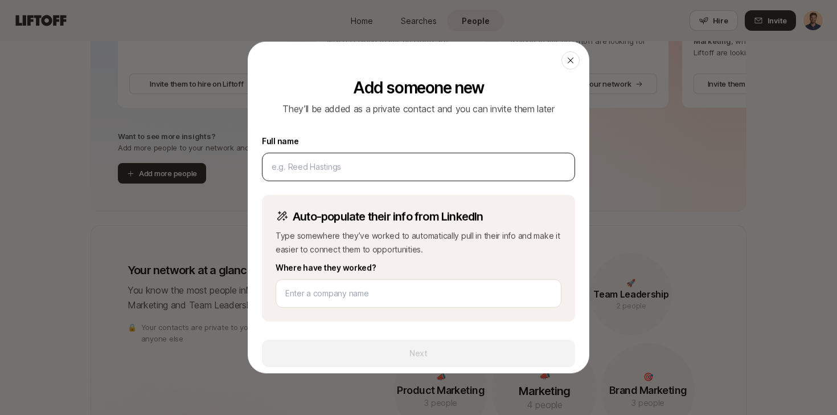
scroll to position [7, 0]
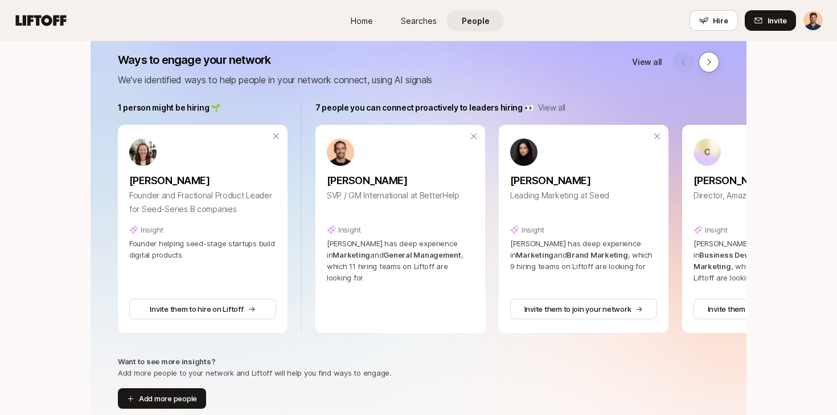
scroll to position [229, 0]
